Goal: Task Accomplishment & Management: Use online tool/utility

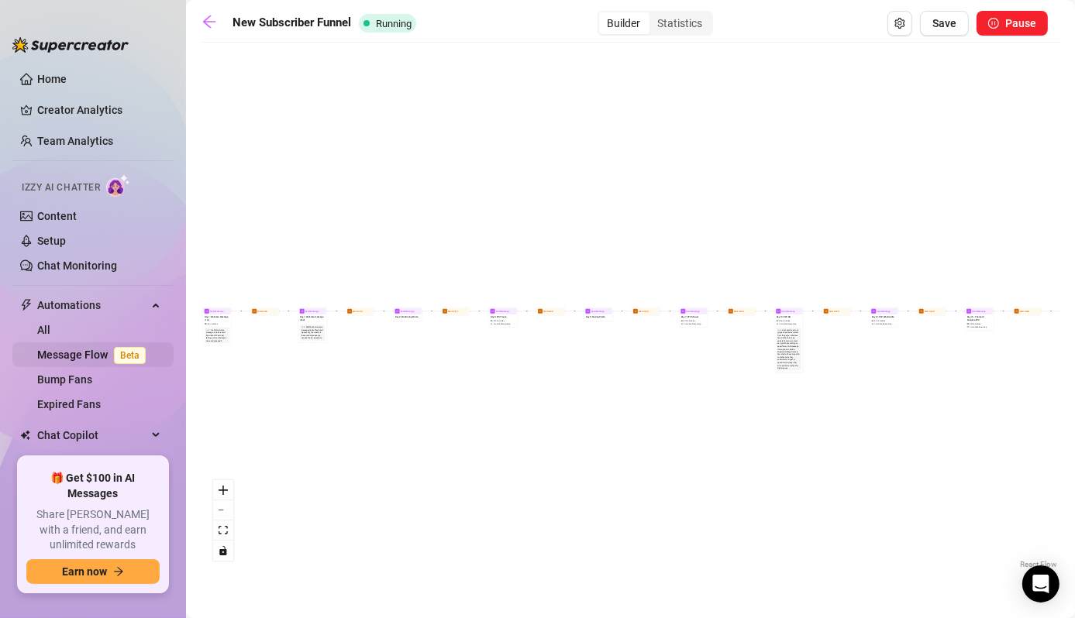
click at [88, 353] on link "Message Flow Beta" at bounding box center [94, 355] width 115 height 12
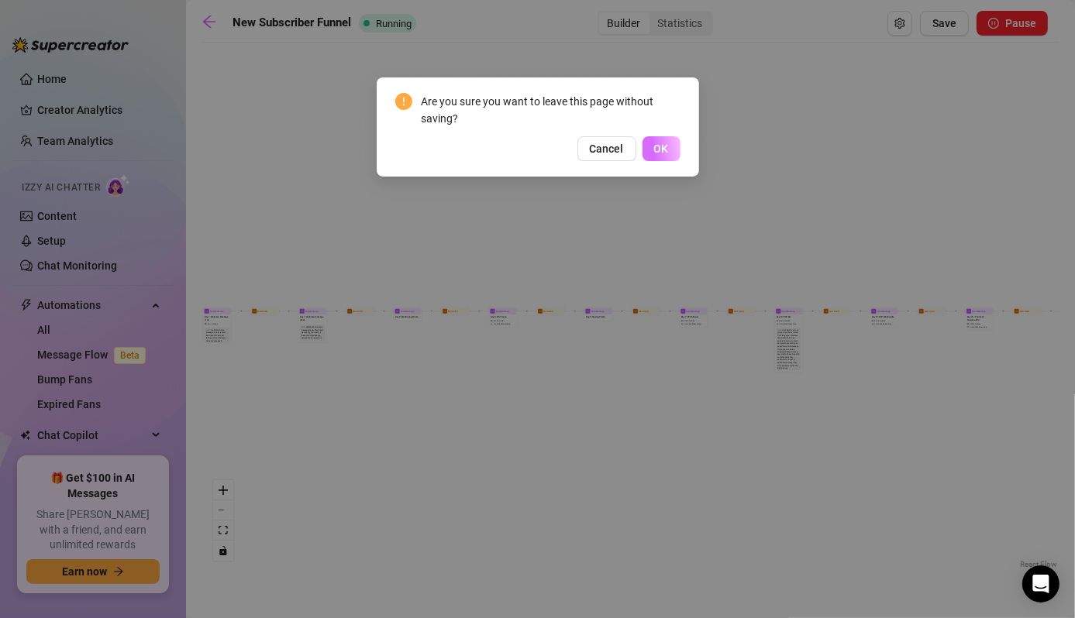
click at [660, 150] on span "OK" at bounding box center [661, 149] width 15 height 12
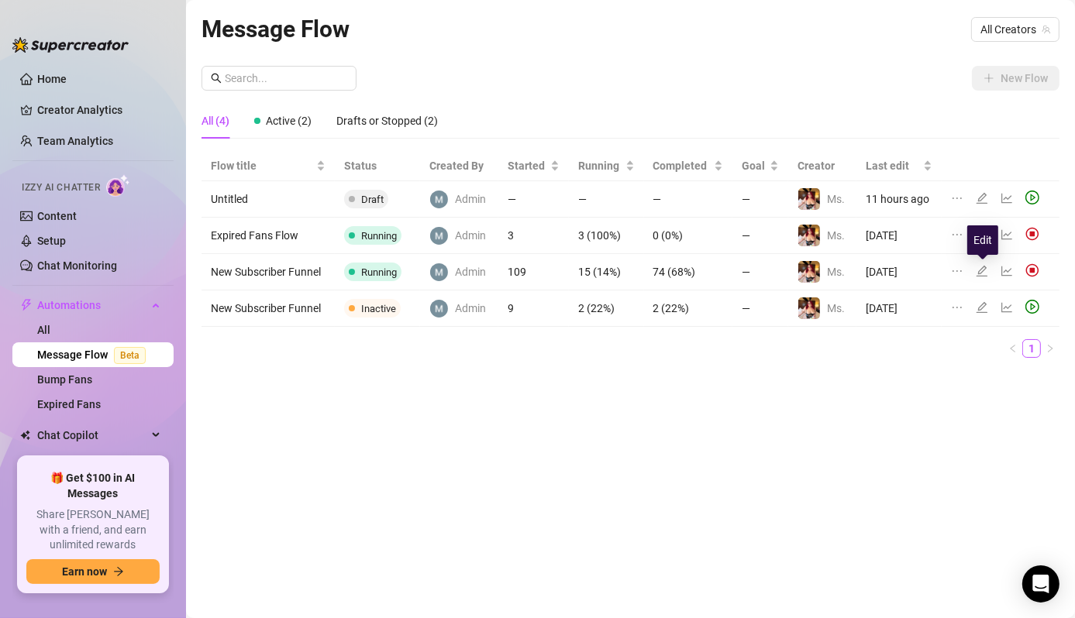
click at [983, 274] on icon "edit" at bounding box center [982, 271] width 12 height 12
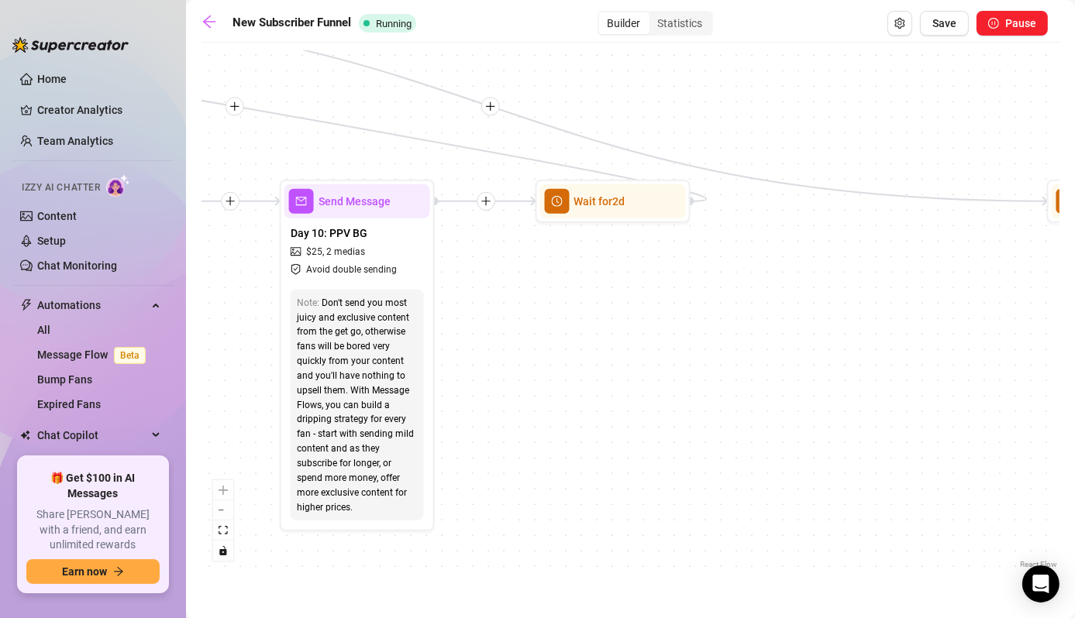
drag, startPoint x: 819, startPoint y: 333, endPoint x: 809, endPoint y: 340, distance: 12.3
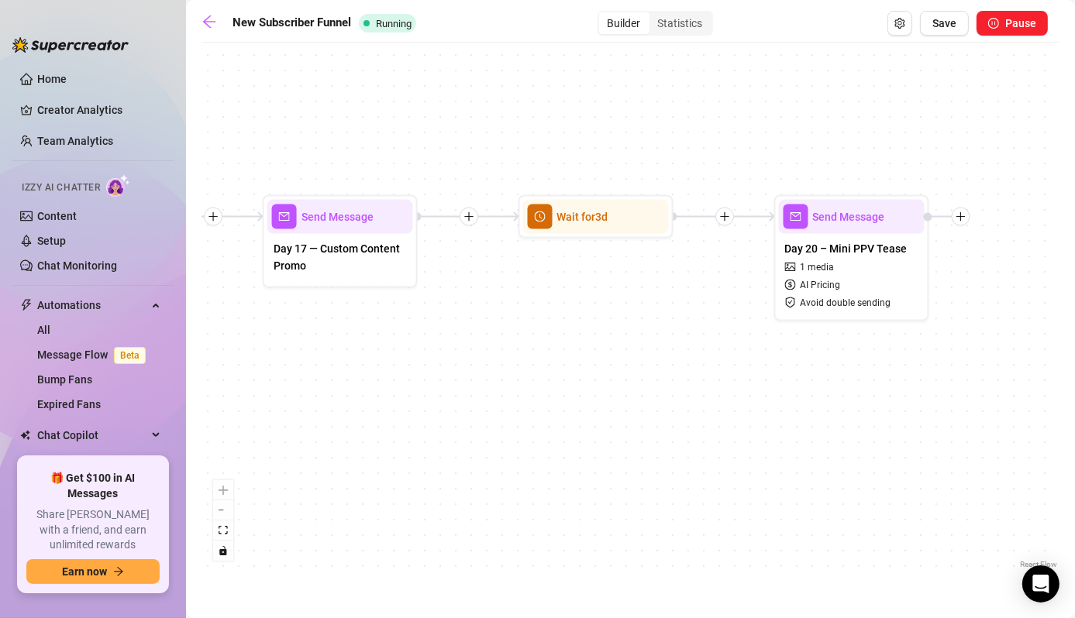
click at [886, 226] on div "Send Message" at bounding box center [852, 217] width 146 height 34
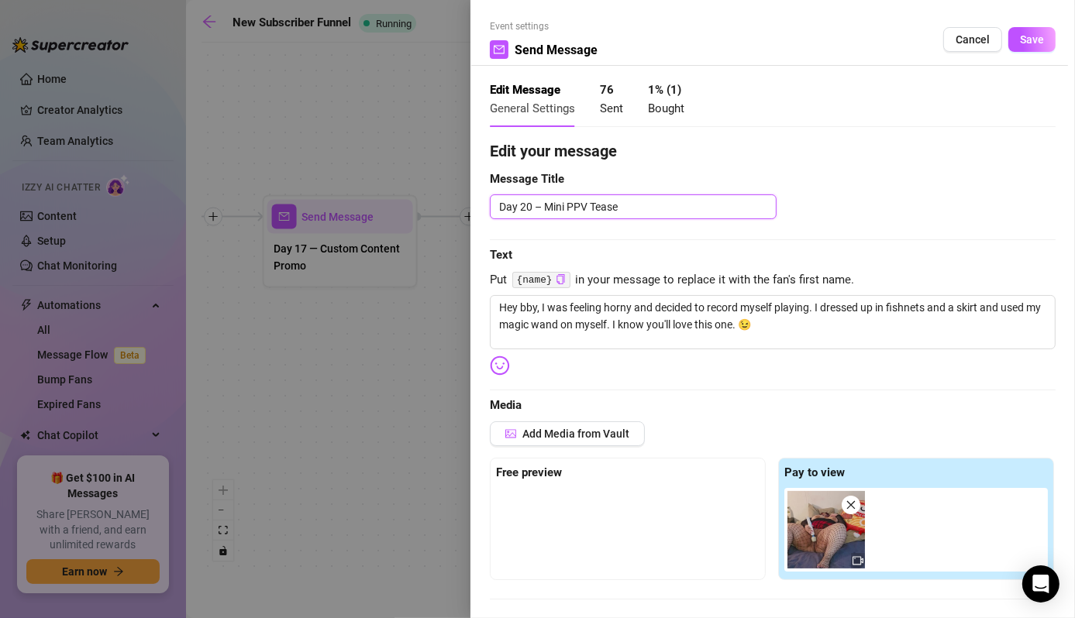
drag, startPoint x: 649, startPoint y: 203, endPoint x: 452, endPoint y: 203, distance: 197.6
click at [452, 203] on div "Event settings Send Message Cancel Save Edit Message General Settings 76 Sent 1…" at bounding box center [537, 309] width 1075 height 618
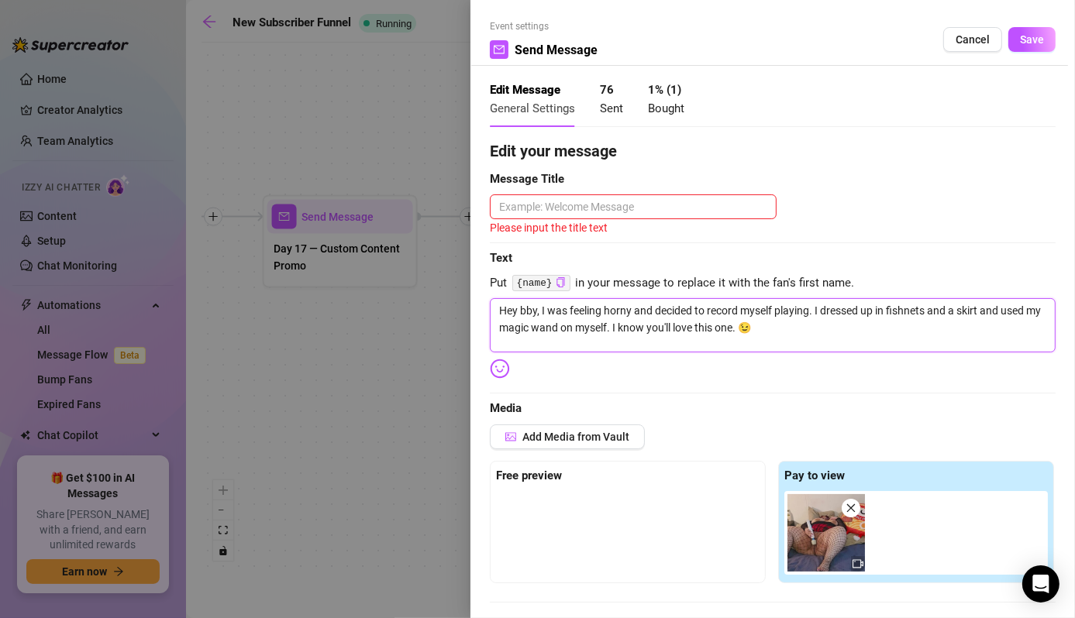
drag, startPoint x: 835, startPoint y: 332, endPoint x: 407, endPoint y: 263, distance: 433.1
click at [407, 263] on div "Event settings Send Message Cancel Save Edit Message General Settings 76 Sent 1…" at bounding box center [537, 309] width 1075 height 618
type textarea "Write your message here"
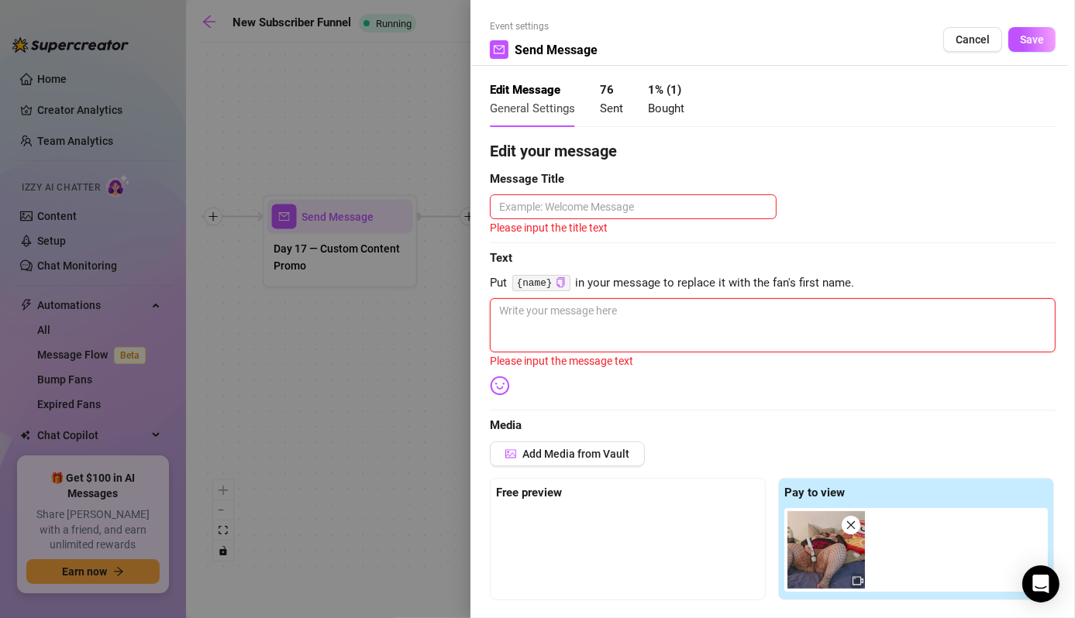
click at [849, 524] on icon "close" at bounding box center [850, 525] width 11 height 11
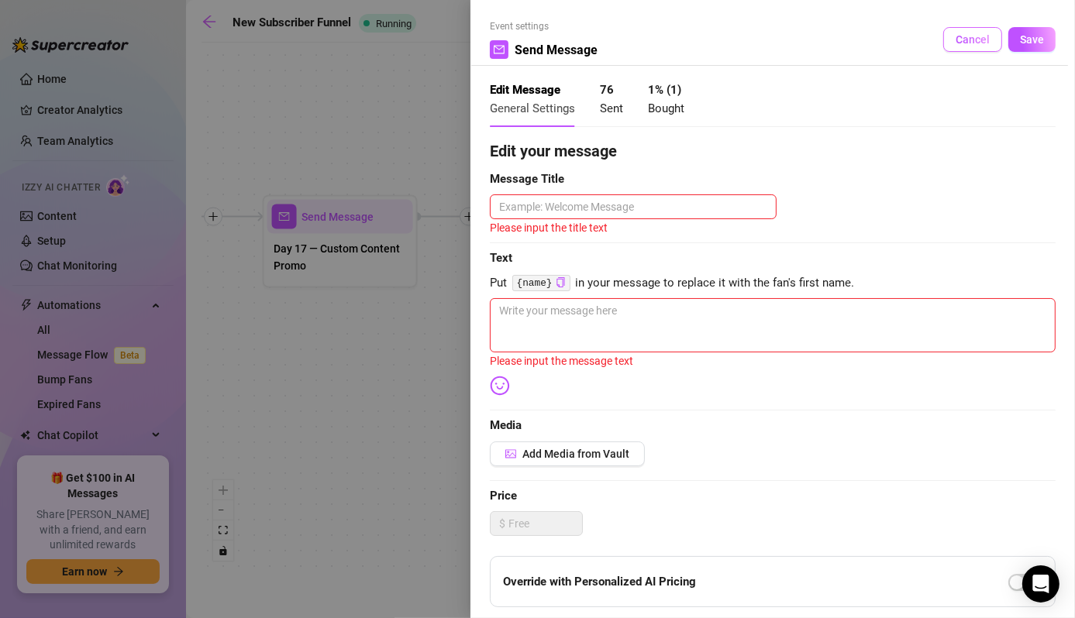
click at [962, 46] on button "Cancel" at bounding box center [972, 39] width 59 height 25
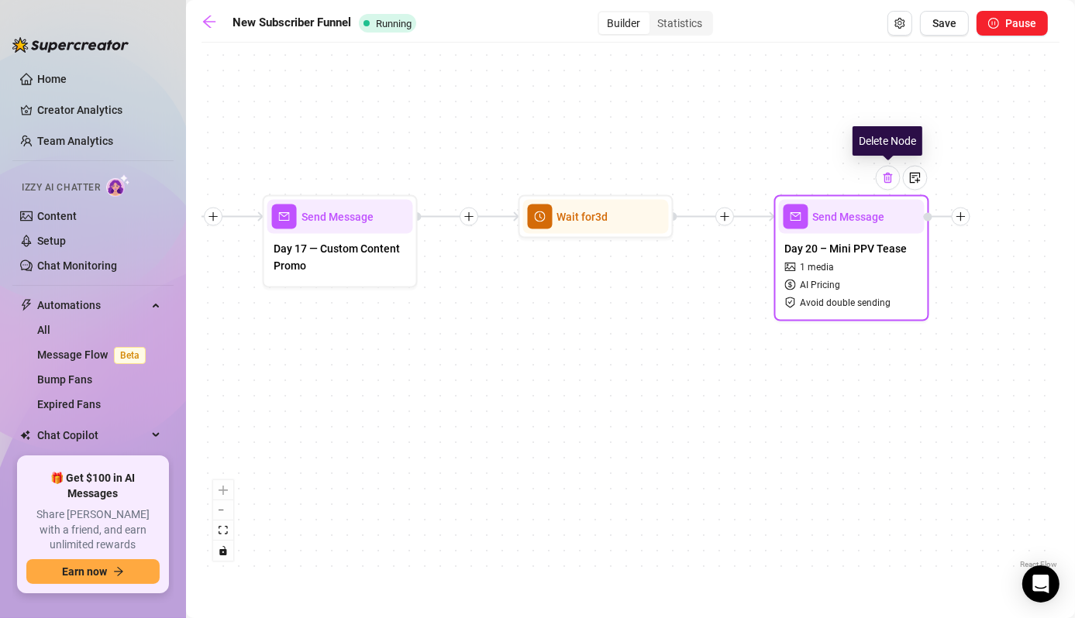
click at [884, 184] on div at bounding box center [888, 178] width 25 height 25
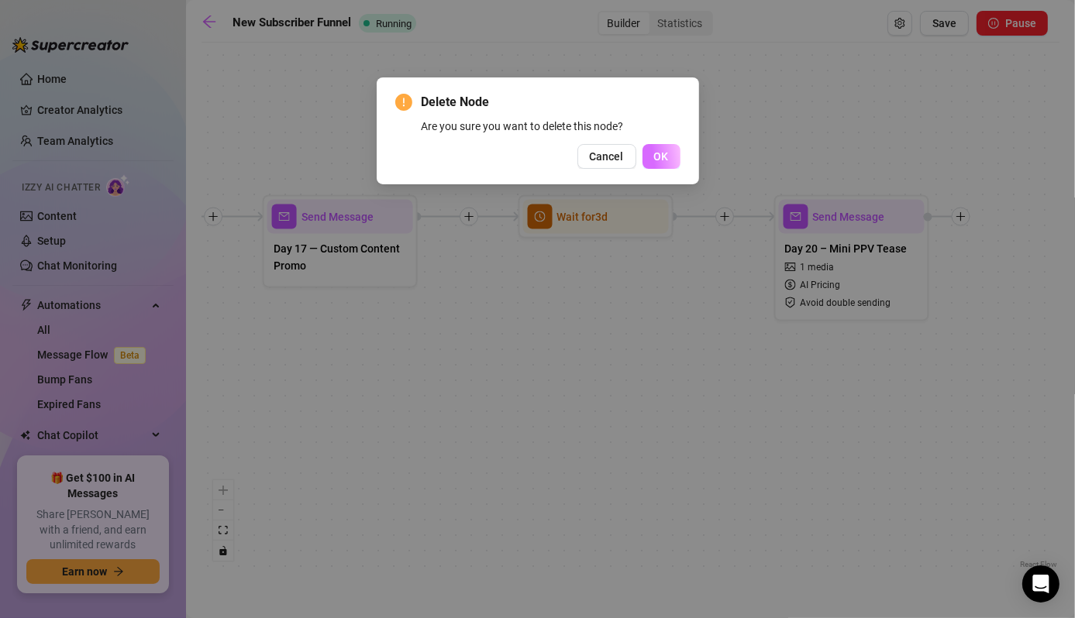
click at [658, 153] on span "OK" at bounding box center [661, 156] width 15 height 12
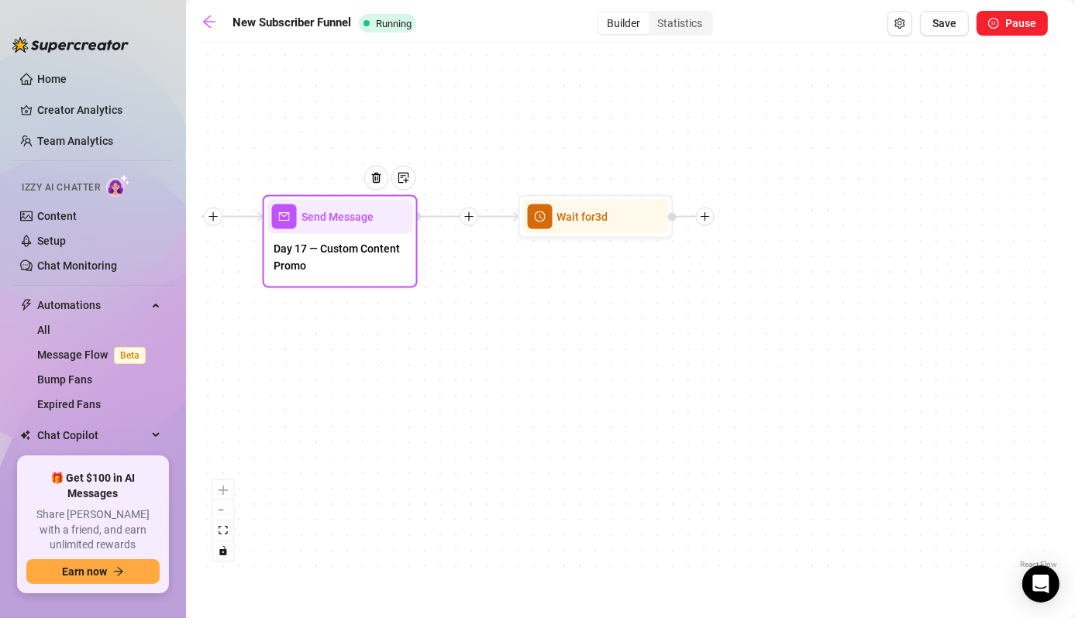
click at [363, 225] on div at bounding box center [382, 189] width 67 height 79
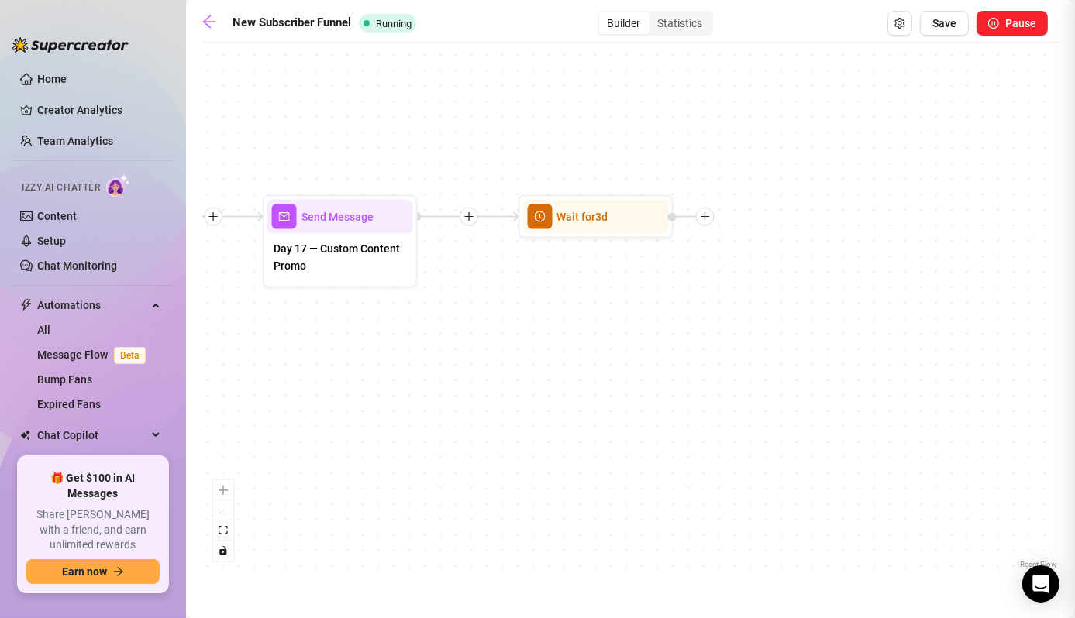
type textarea "Looking for something you don’t see on my page? 👀 I offer custom content: ✨ Per…"
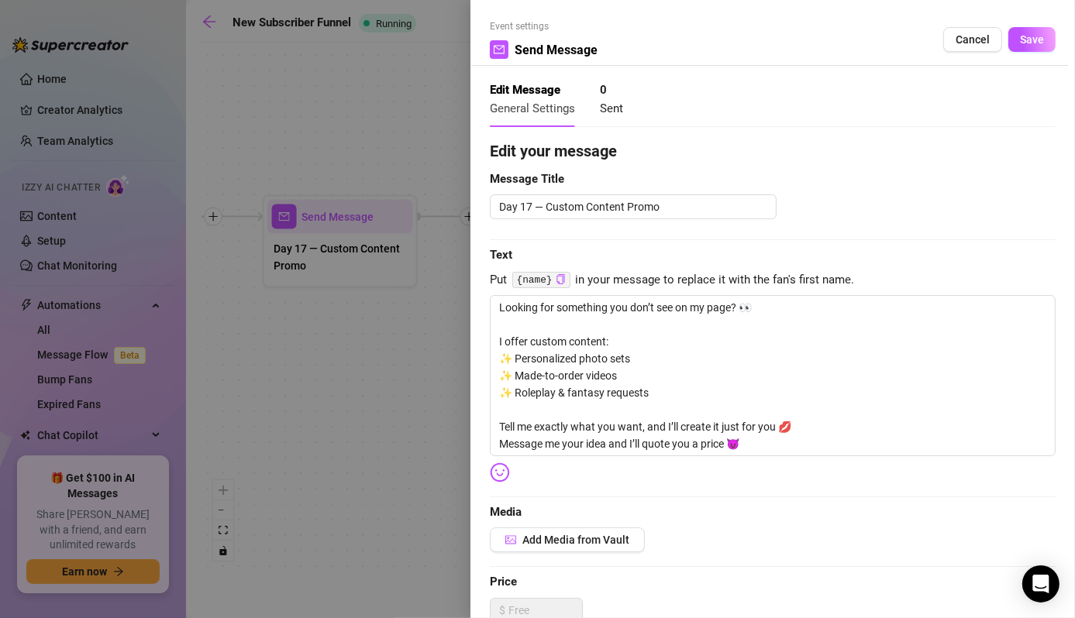
click at [384, 399] on div at bounding box center [537, 309] width 1075 height 618
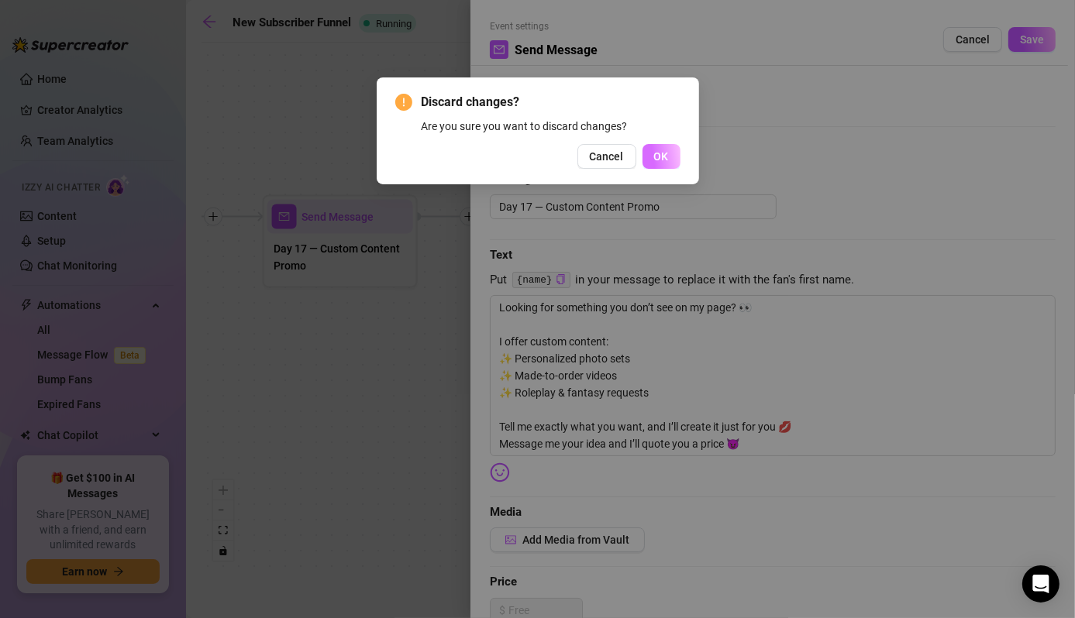
click at [669, 144] on button "OK" at bounding box center [661, 156] width 38 height 25
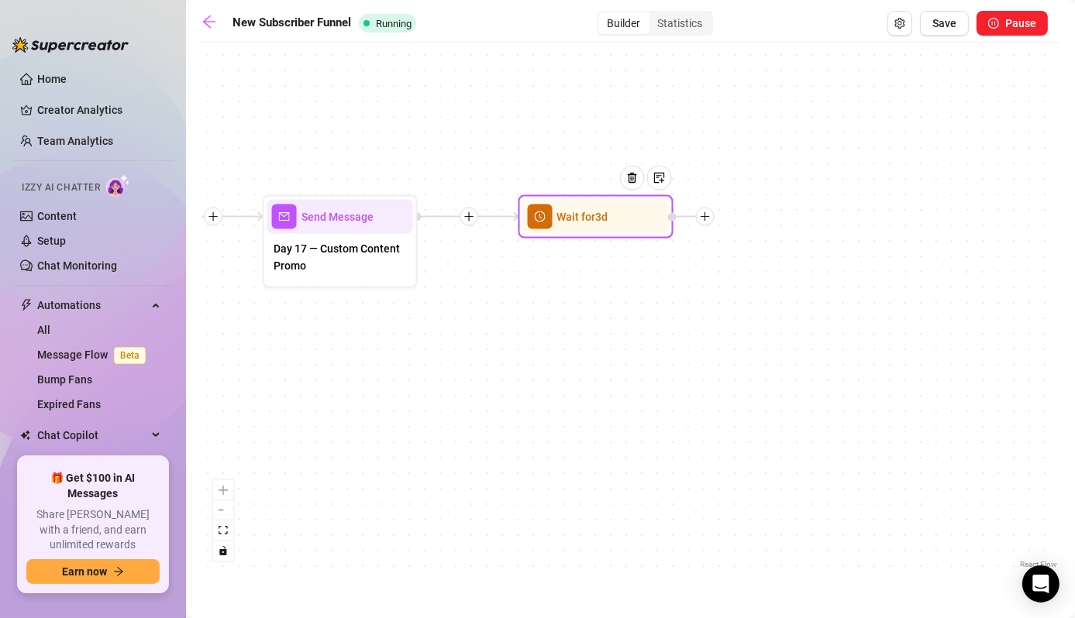
click at [703, 215] on icon "plus" at bounding box center [705, 217] width 11 height 11
click at [755, 271] on div "Message" at bounding box center [781, 271] width 113 height 26
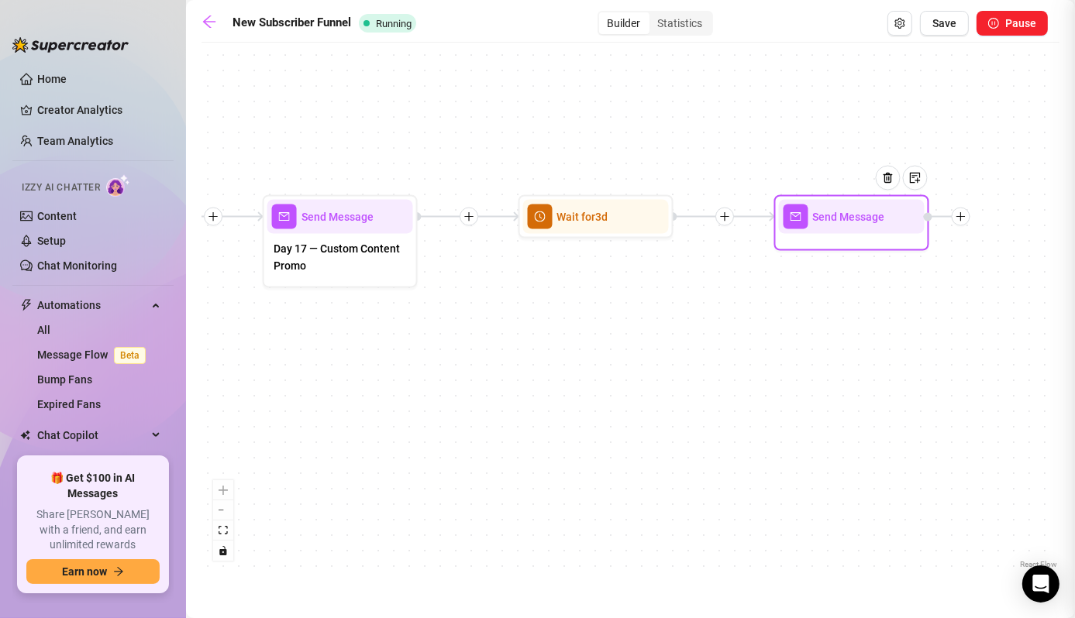
type textarea "Write your message here"
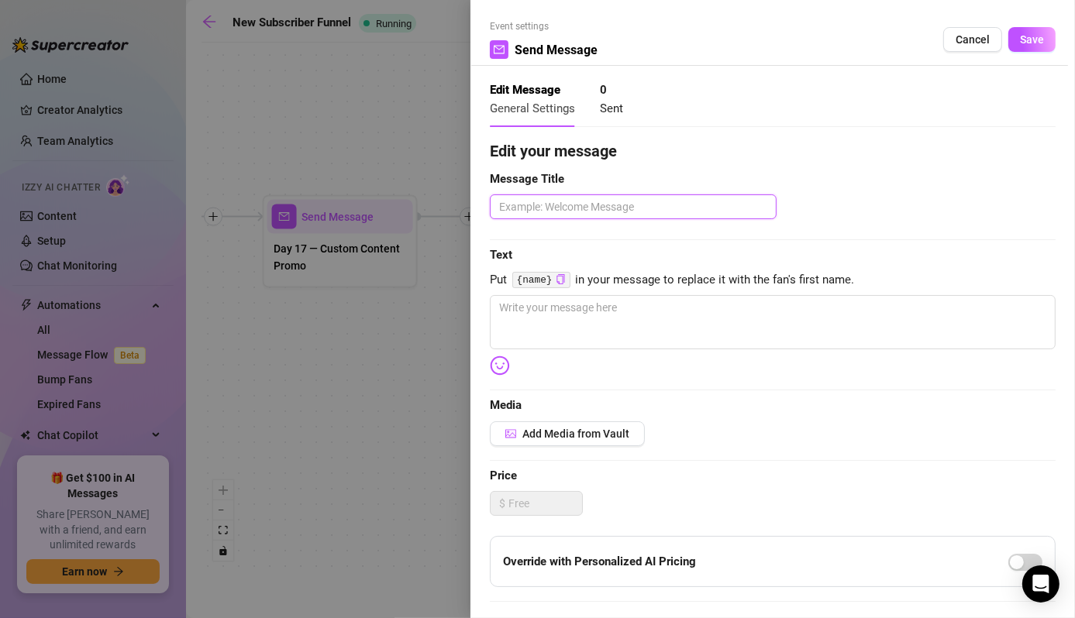
click at [601, 208] on textarea at bounding box center [633, 206] width 287 height 25
paste textarea "Day 20 – Mini PPV Tease"
type textarea "Day 20 – Mini PPV Tease"
